Goal: Navigation & Orientation: Find specific page/section

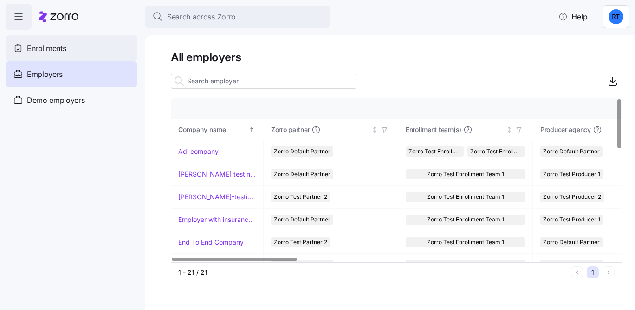
click at [82, 52] on div "Enrollments" at bounding box center [72, 48] width 132 height 26
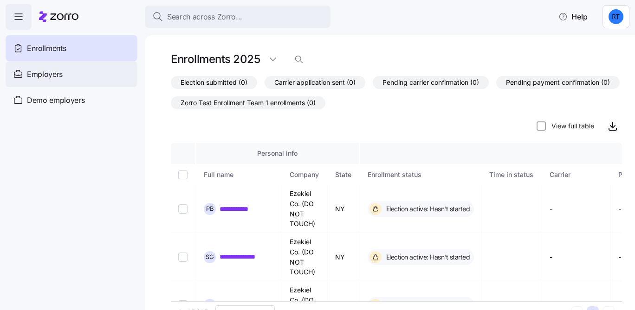
click at [100, 80] on div "Employers" at bounding box center [72, 74] width 132 height 26
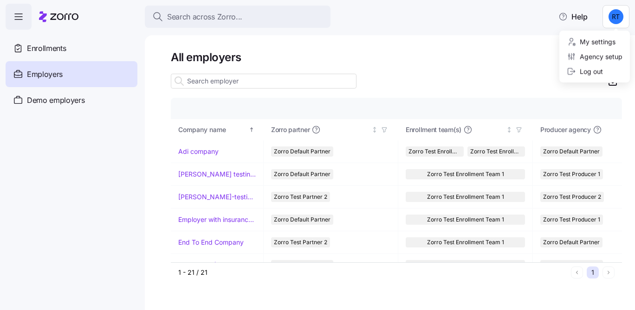
click at [615, 12] on html "Search across Zorro... Help Enrollments Employers Demo employers Prospects Demo…" at bounding box center [317, 152] width 635 height 305
click at [613, 13] on html "Search across Zorro... Help Enrollments Employers Demo employers Prospects Demo…" at bounding box center [317, 152] width 635 height 305
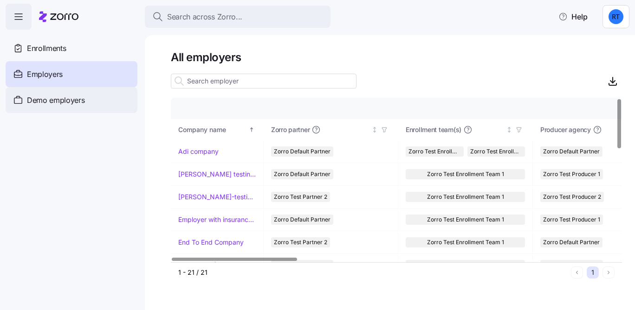
click at [97, 102] on div "Demo employers" at bounding box center [72, 100] width 132 height 26
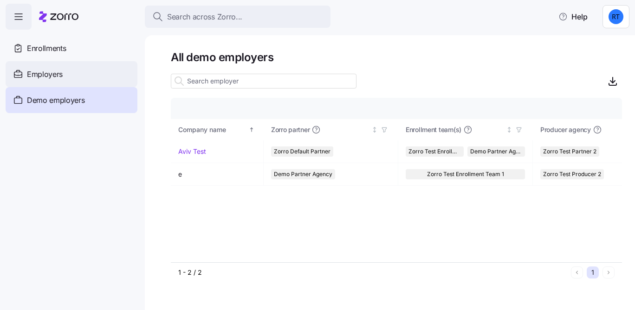
click at [90, 78] on div "Employers" at bounding box center [72, 74] width 132 height 26
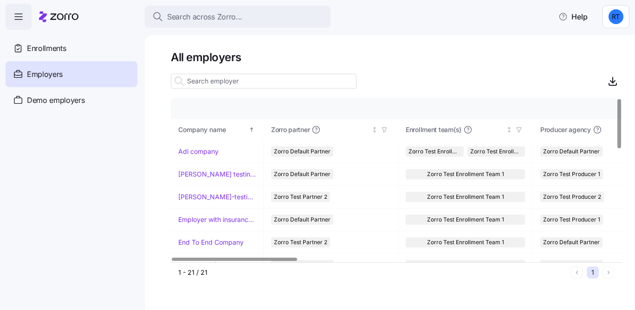
click at [17, 17] on icon "button" at bounding box center [18, 16] width 11 height 11
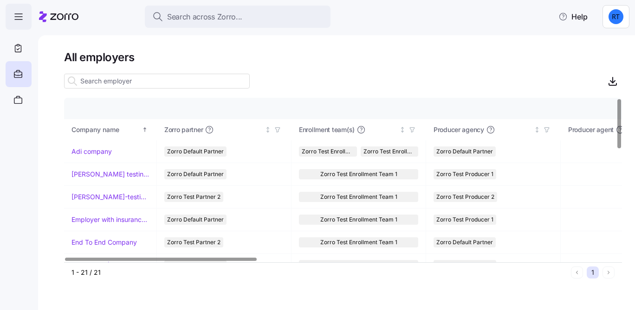
click at [17, 17] on icon "button" at bounding box center [18, 16] width 11 height 11
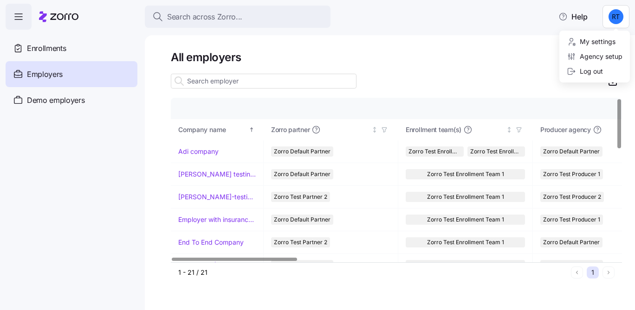
click at [611, 18] on html "Search across Zorro... Help Enrollments Employers Demo employers Prospects Demo…" at bounding box center [317, 152] width 635 height 305
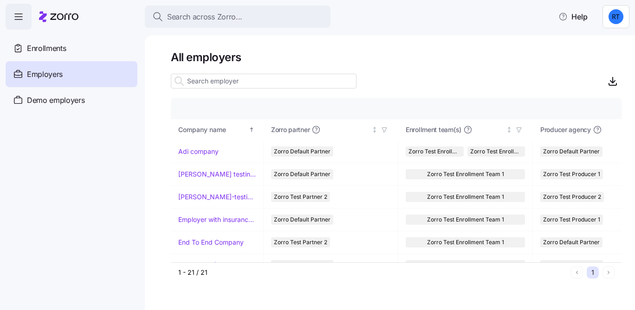
click at [518, 70] on html "Search across Zorro... Help Enrollments Employers Demo employers Prospects Demo…" at bounding box center [317, 152] width 635 height 305
click at [609, 22] on html "Search across Zorro... Help Enrollments Employers Demo employers Prospects Demo…" at bounding box center [317, 152] width 635 height 305
click at [612, 45] on div "My settings" at bounding box center [590, 42] width 49 height 10
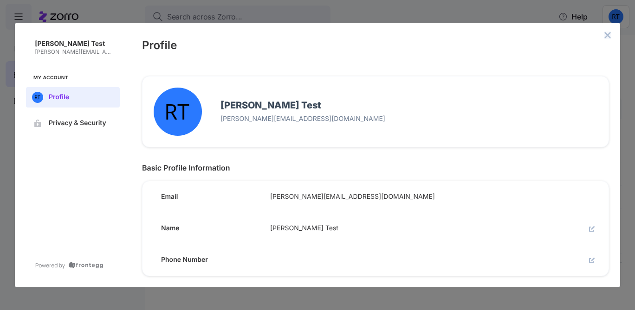
click at [609, 34] on icon "close admin-box" at bounding box center [606, 35] width 7 height 7
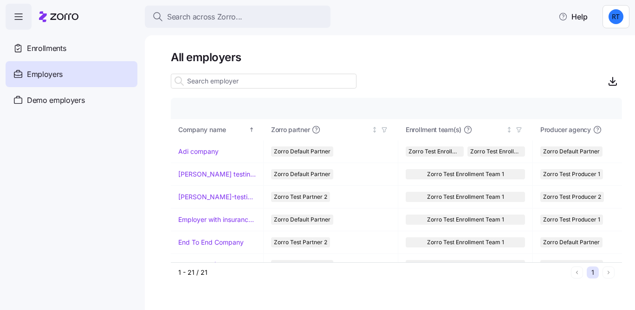
click at [612, 20] on html "Search across Zorro... Help Enrollments Employers Demo employers Prospects Demo…" at bounding box center [317, 152] width 635 height 305
click at [609, 54] on div "Agency setup" at bounding box center [594, 56] width 56 height 10
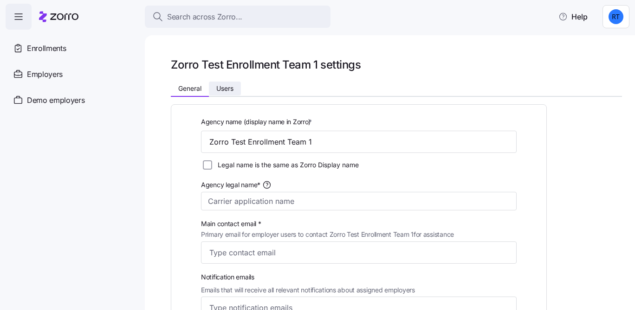
click at [212, 82] on button "Users" at bounding box center [225, 89] width 32 height 14
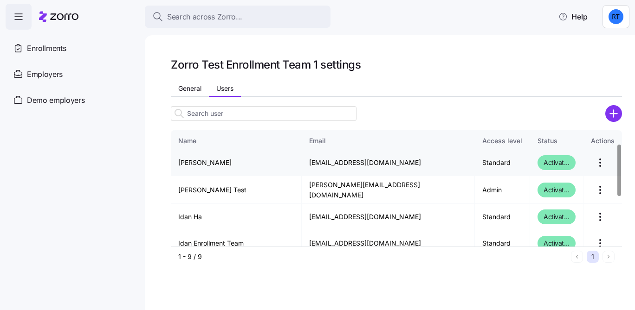
scroll to position [29, 0]
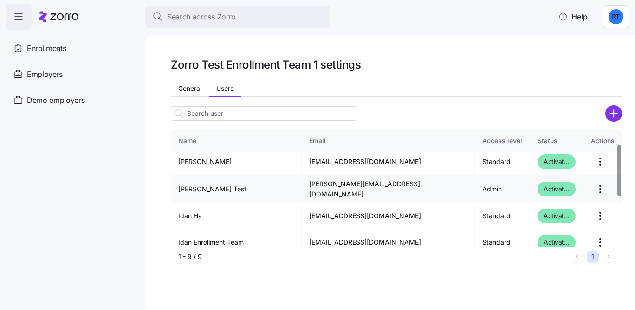
click at [594, 191] on html "Search across Zorro... Help Enrollments Employers Demo employers Prospects Demo…" at bounding box center [317, 152] width 635 height 305
click at [573, 182] on html "Search across Zorro... Help Enrollments Employers Demo employers Prospects Demo…" at bounding box center [317, 152] width 635 height 305
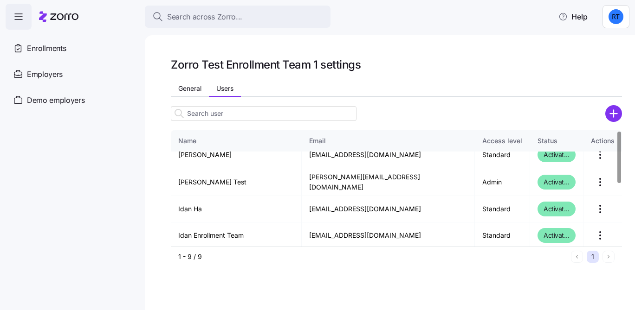
scroll to position [0, 0]
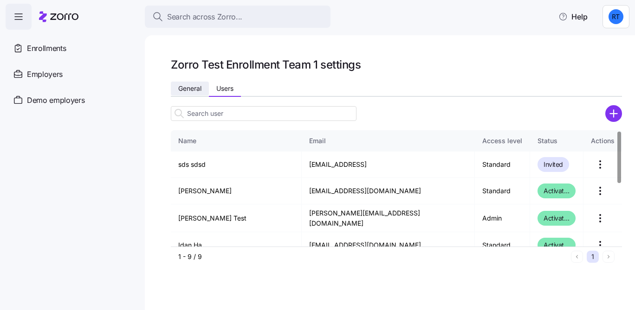
click at [199, 90] on span "General" at bounding box center [189, 88] width 23 height 6
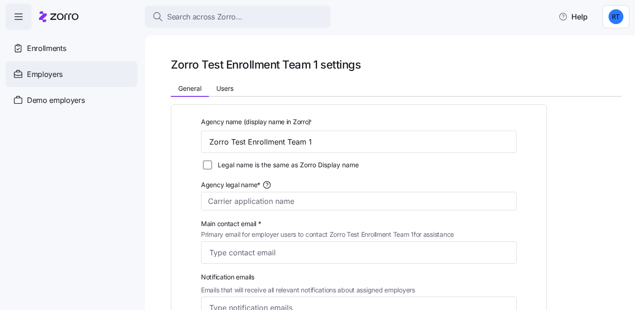
click at [83, 80] on div "Employers" at bounding box center [72, 74] width 132 height 26
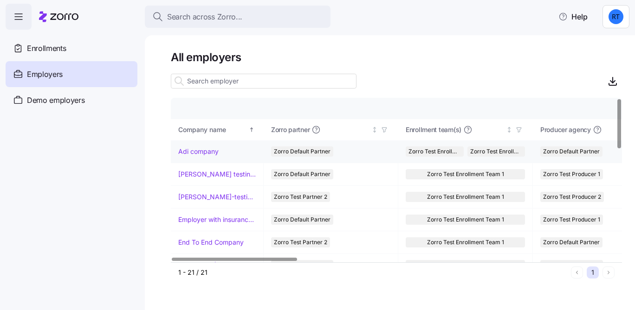
click at [194, 149] on link "Adi company" at bounding box center [198, 151] width 40 height 9
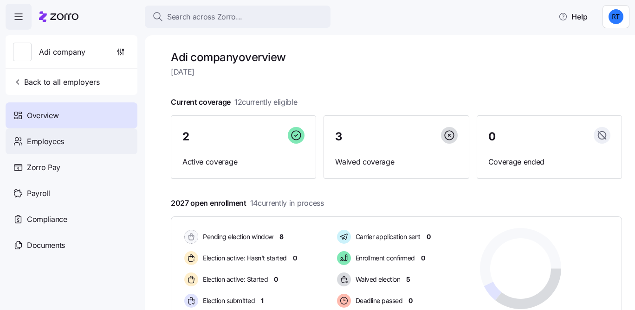
click at [58, 146] on span "Employees" at bounding box center [45, 142] width 37 height 12
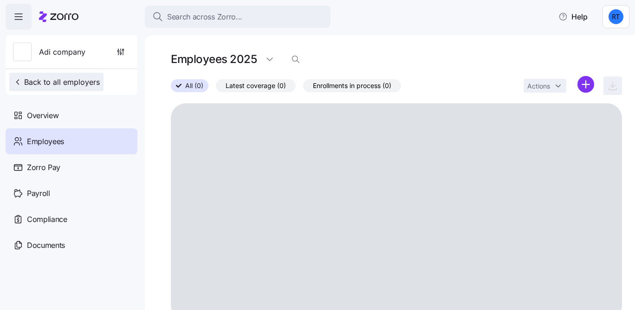
click at [70, 84] on span "Back to all employers" at bounding box center [56, 82] width 87 height 11
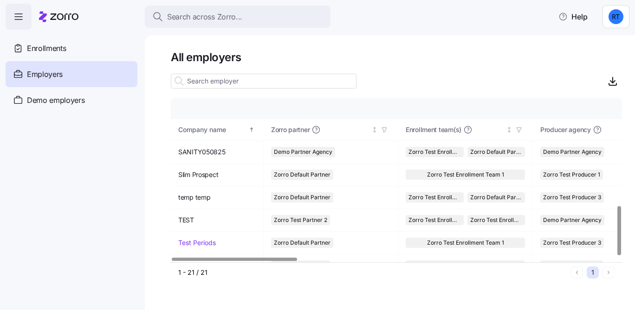
scroll to position [355, 0]
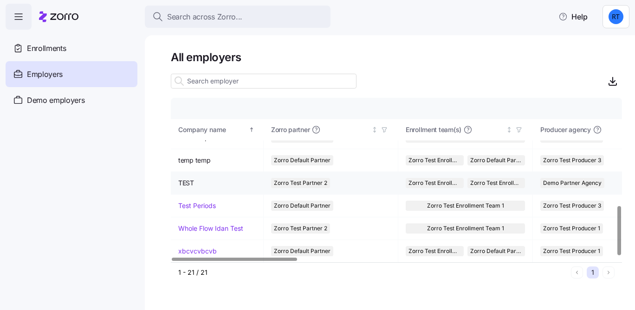
click at [185, 180] on span "TEST" at bounding box center [186, 183] width 16 height 9
click at [207, 177] on td "TEST" at bounding box center [217, 183] width 93 height 23
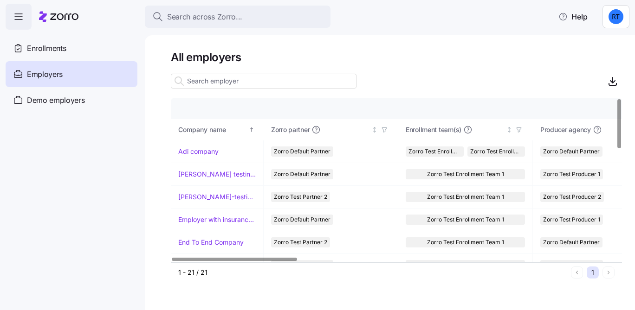
click at [211, 66] on div at bounding box center [396, 67] width 451 height 7
click at [94, 161] on nav "Enrollments Employers Demo employers Prospects Demo prospects Agencies" at bounding box center [72, 170] width 145 height 281
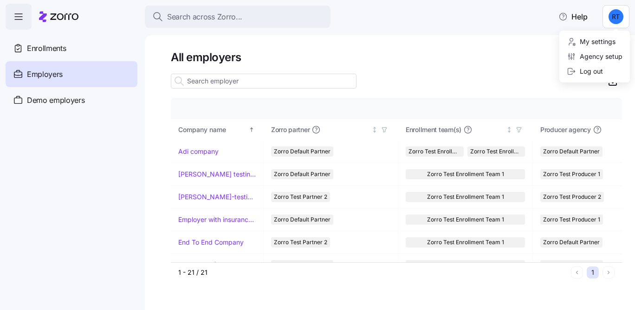
click at [625, 23] on html "Search across Zorro... Help Enrollments Employers Demo employers Prospects Demo…" at bounding box center [317, 152] width 635 height 305
click at [584, 73] on div "Log out" at bounding box center [584, 71] width 36 height 10
